Goal: Transaction & Acquisition: Purchase product/service

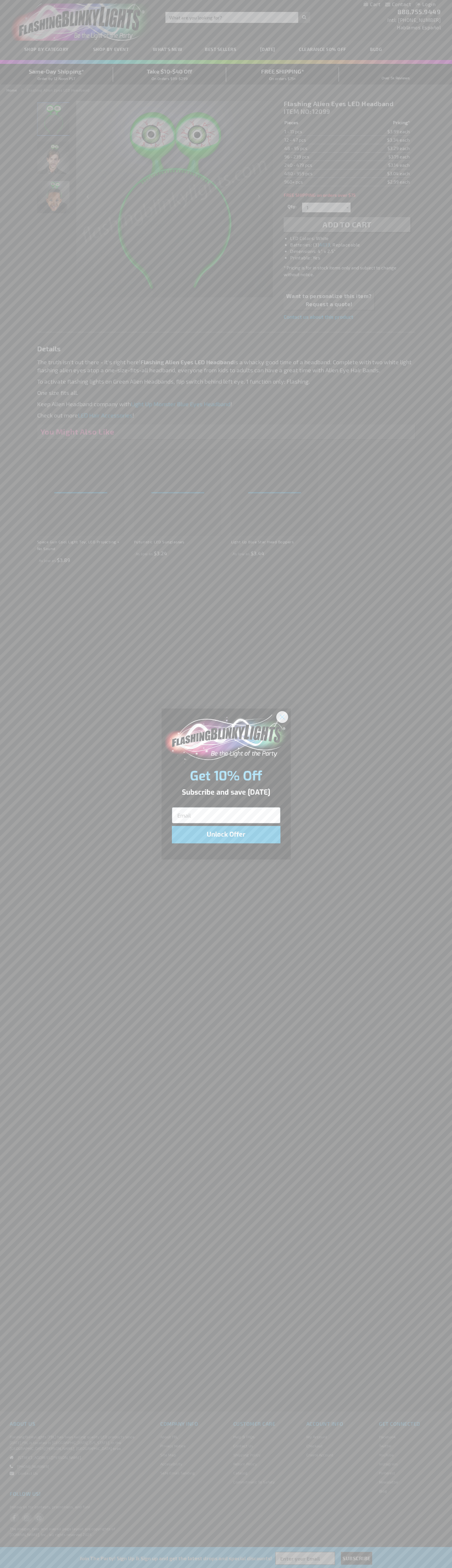
click at [282, 716] on icon "Close dialog" at bounding box center [281, 716] width 4 height 4
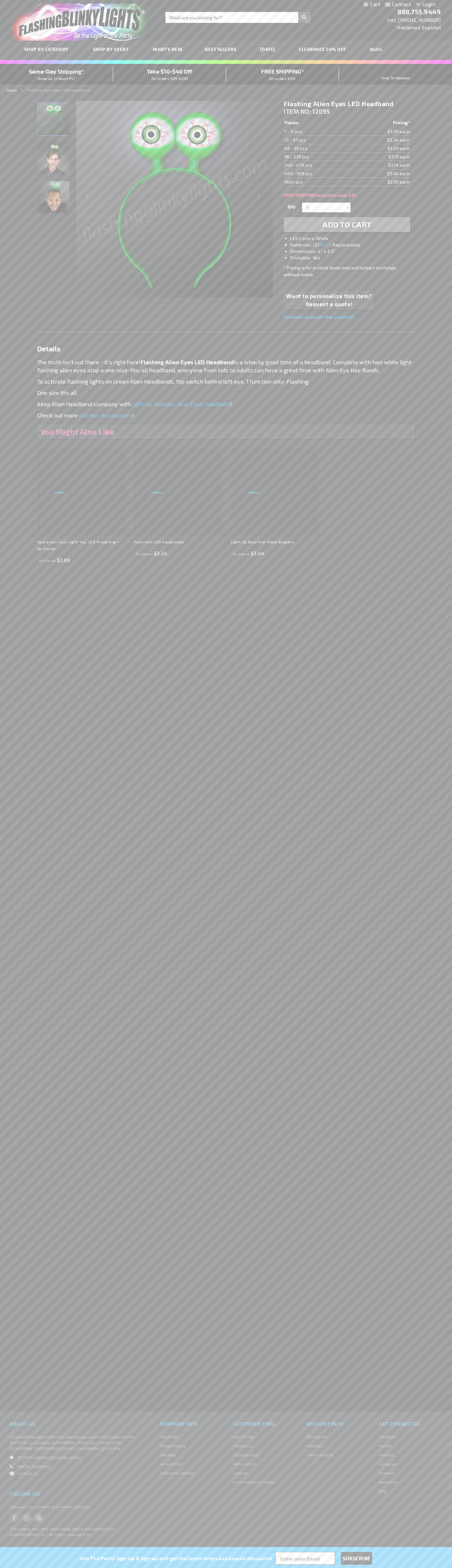
click at [54, 121] on img "Green Light Up Alien Eyes LED Headband" at bounding box center [53, 119] width 32 height 32
click at [347, 225] on span "Add to Cart" at bounding box center [347, 224] width 49 height 9
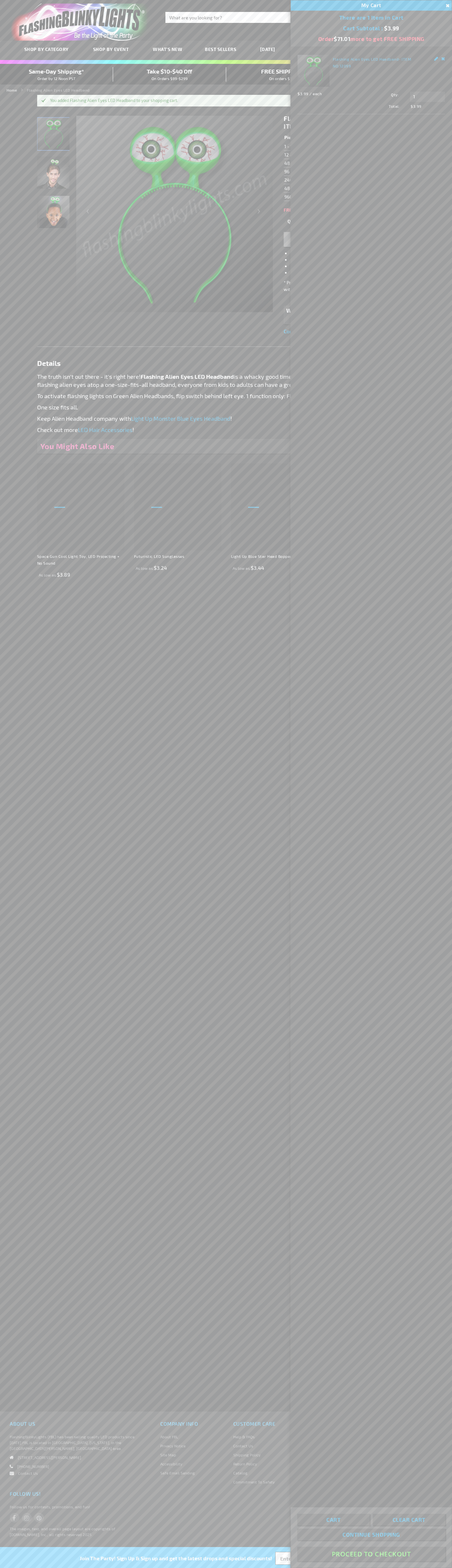
click at [371, 1554] on button "Proceed To Checkout" at bounding box center [371, 1554] width 148 height 15
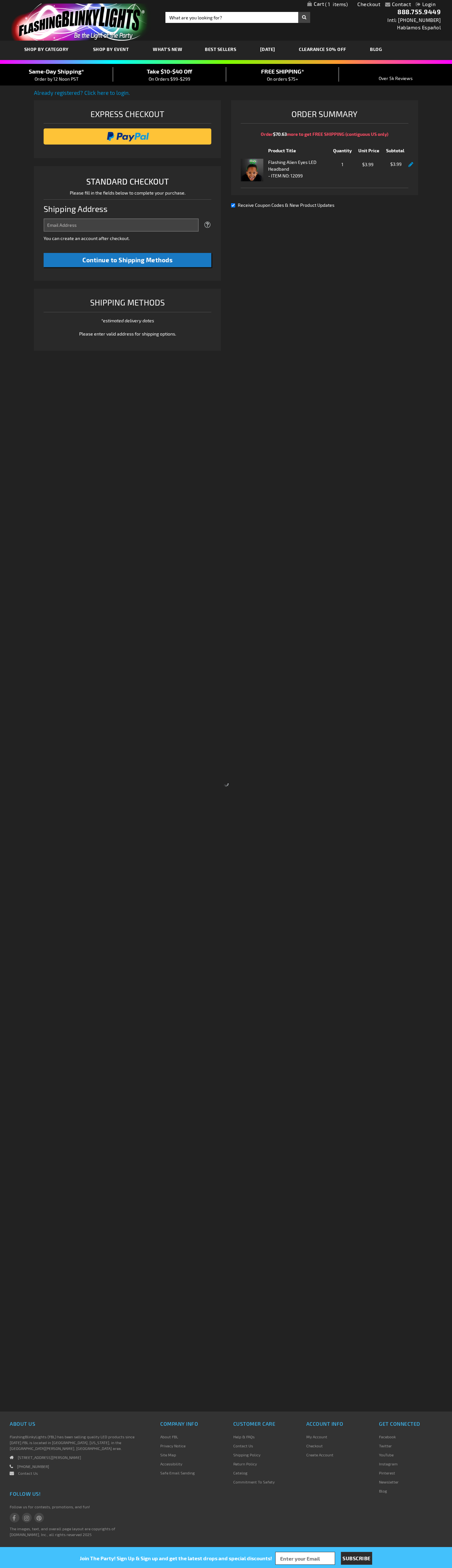
select select "US"
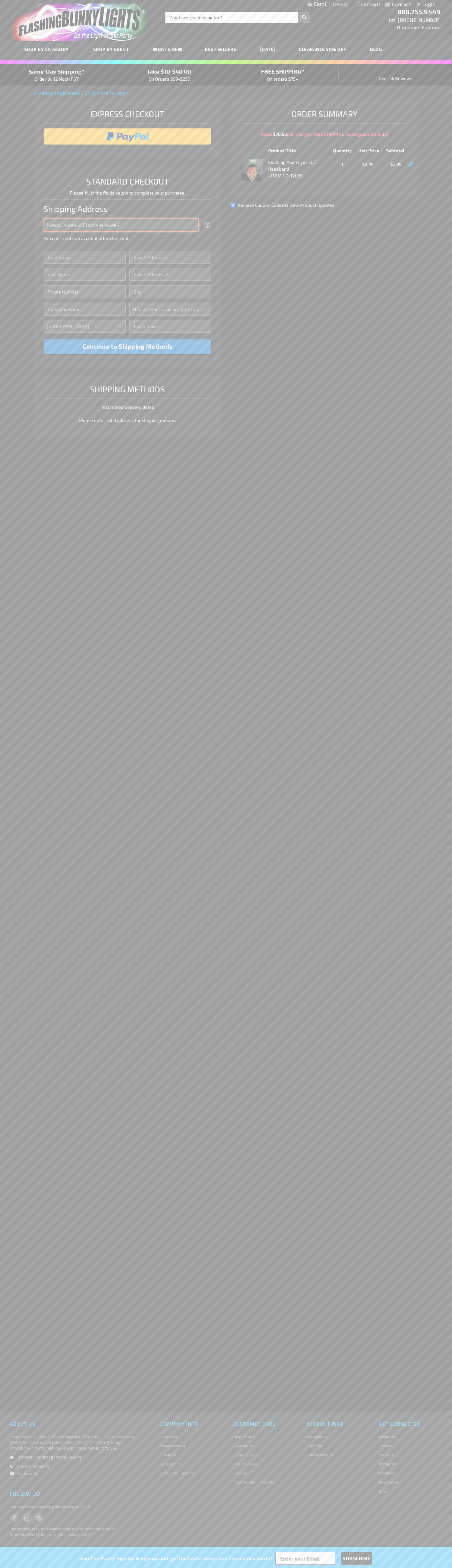
type input "johnsmith005@storebotmail.joonix.net"
type input "John"
type input "201 Colorado St"
type input "First floor"
type input "austin"
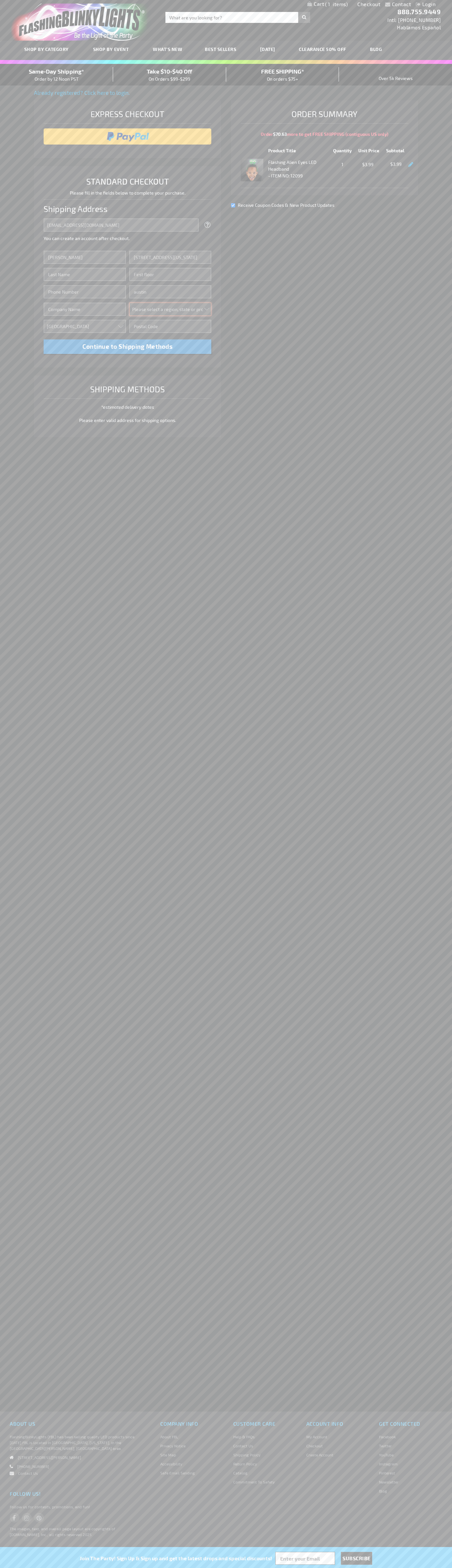
select select "57"
type input "78701"
type input "Smith"
type input "6502530000"
type input "John Smith"
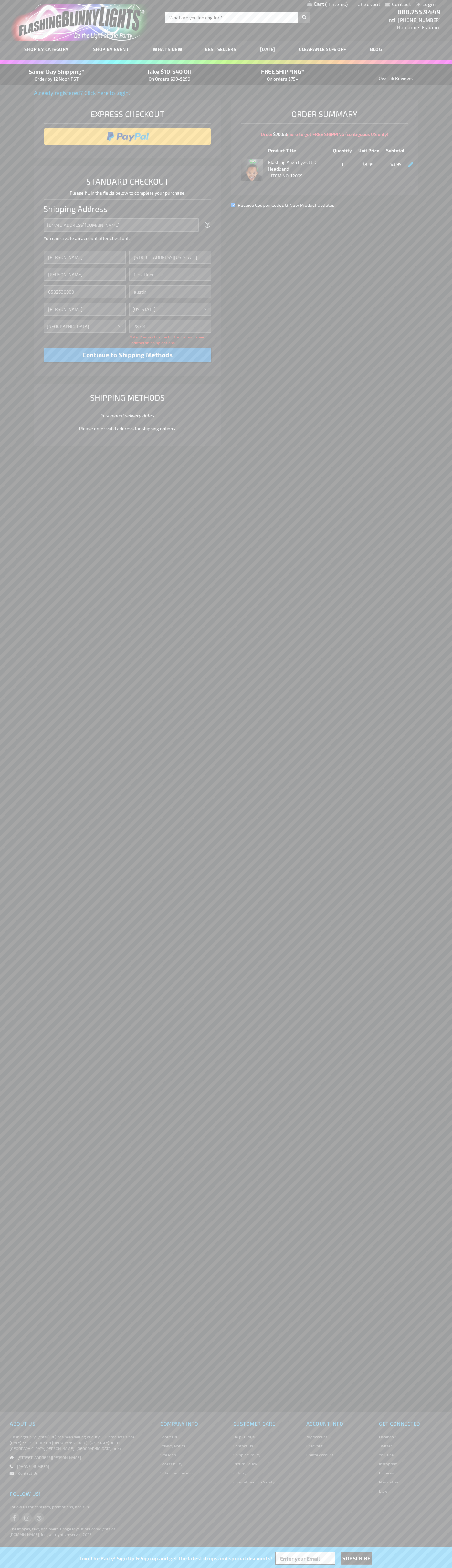
click at [57, 75] on div "Same-Day Shipping* Order by 12 Noon PST" at bounding box center [57, 74] width 113 height 15
click at [127, 136] on input "image" at bounding box center [127, 136] width 161 height 13
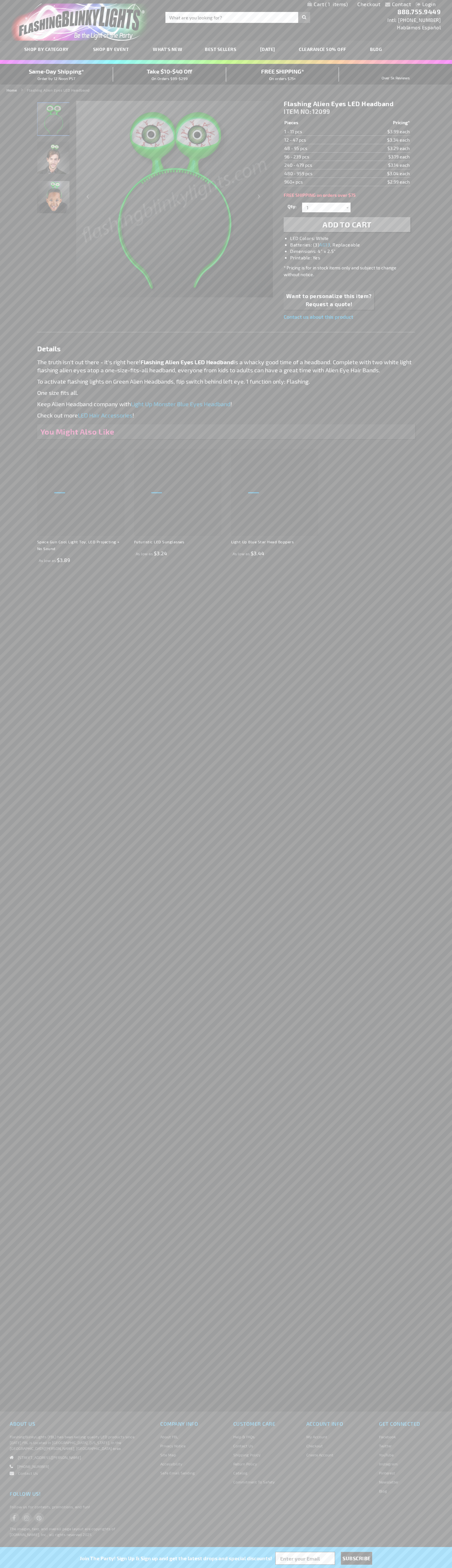
click at [327, 4] on span "1" at bounding box center [336, 4] width 23 height 6
